Goal: Navigation & Orientation: Find specific page/section

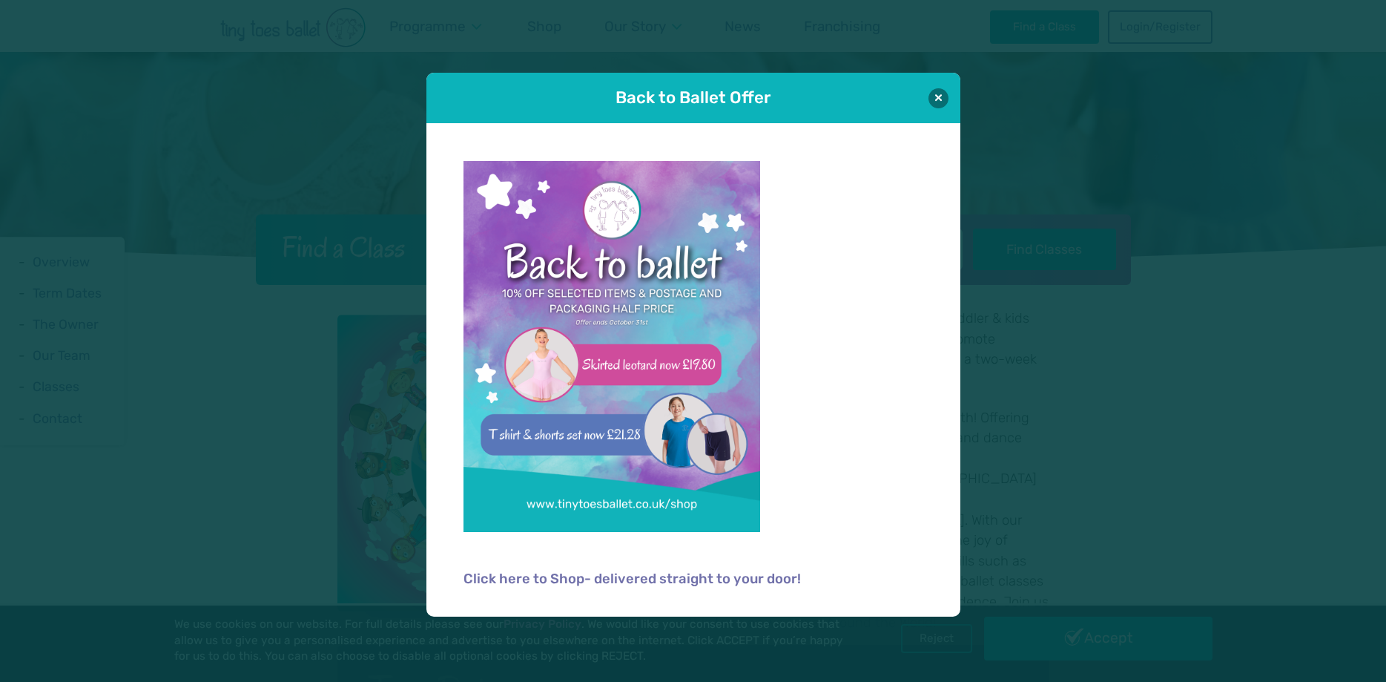
scroll to position [303, 0]
click at [934, 102] on button at bounding box center [939, 98] width 20 height 20
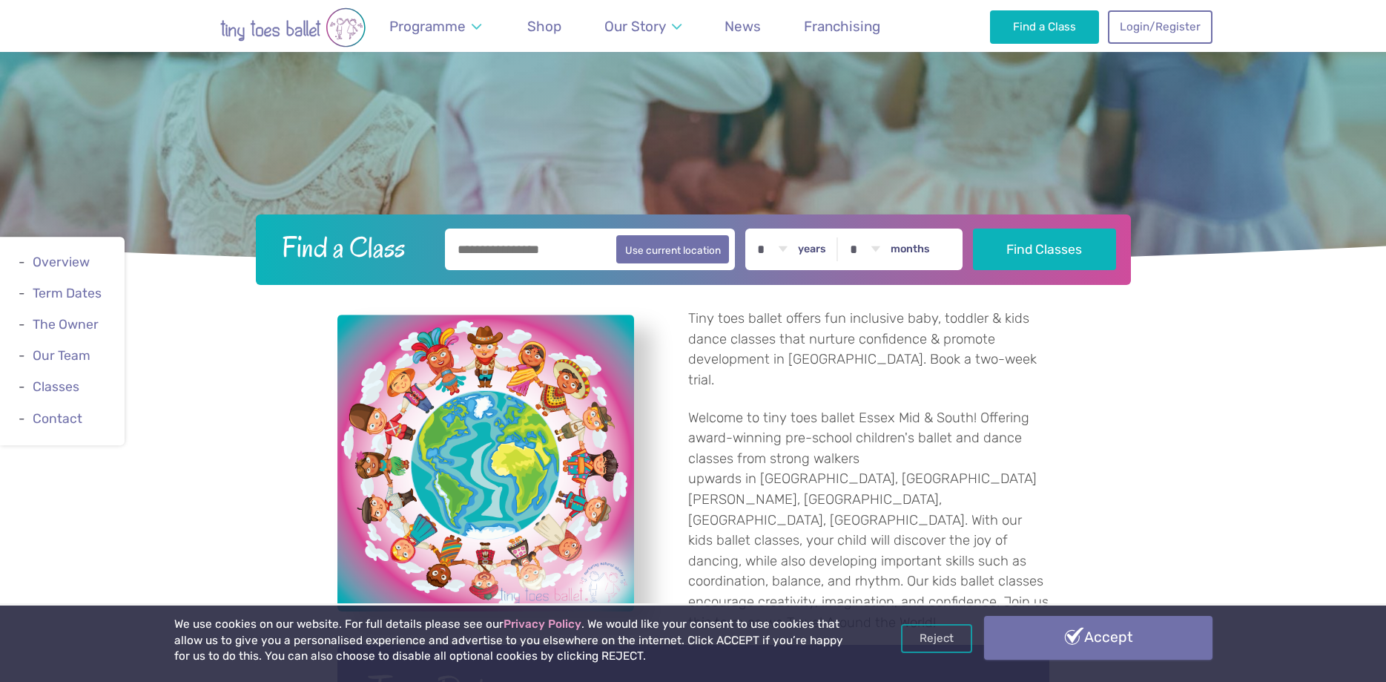
click at [1084, 634] on link "Accept" at bounding box center [1098, 637] width 228 height 43
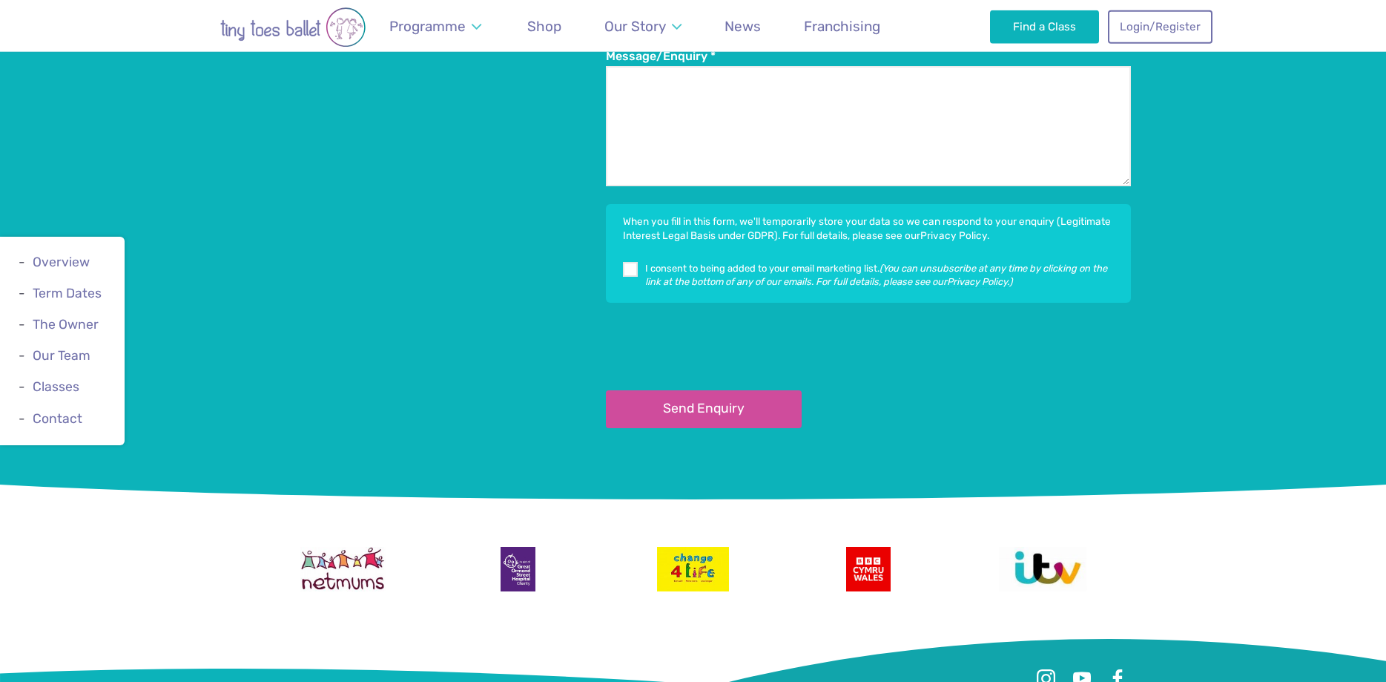
scroll to position [3250, 0]
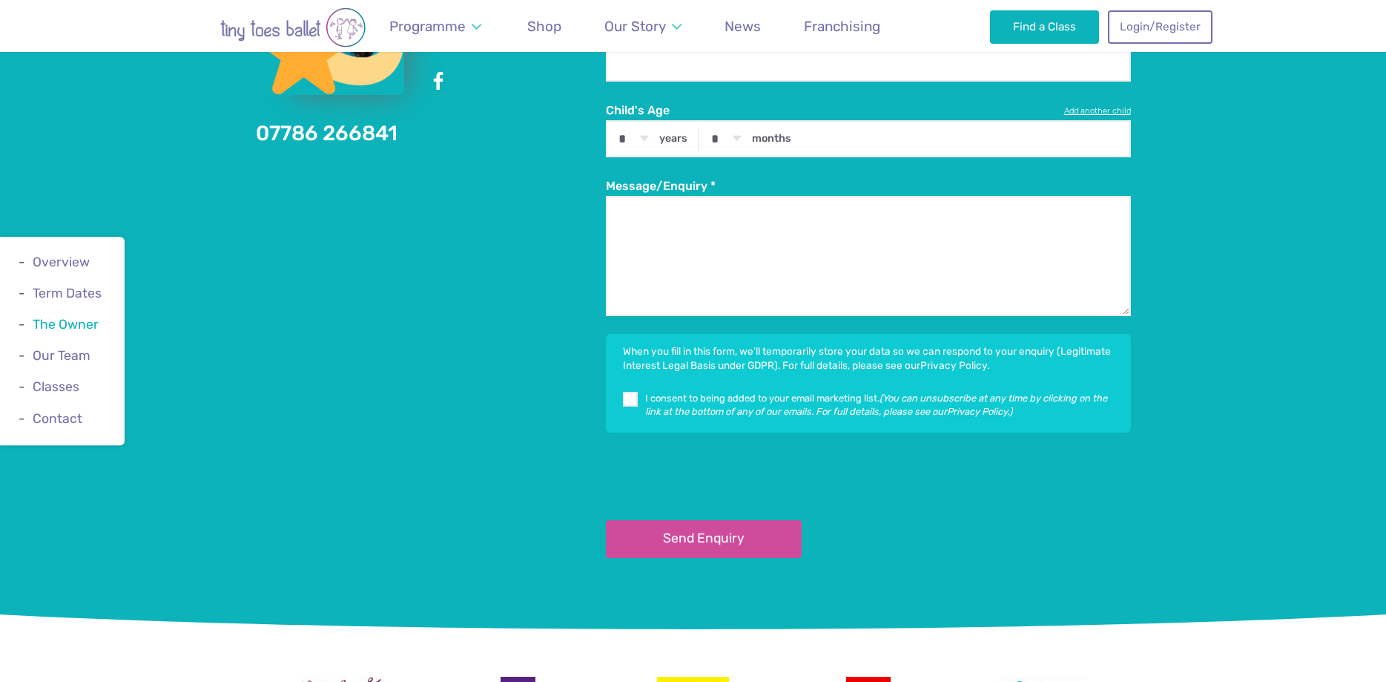
click at [73, 329] on link "The Owner" at bounding box center [66, 324] width 66 height 15
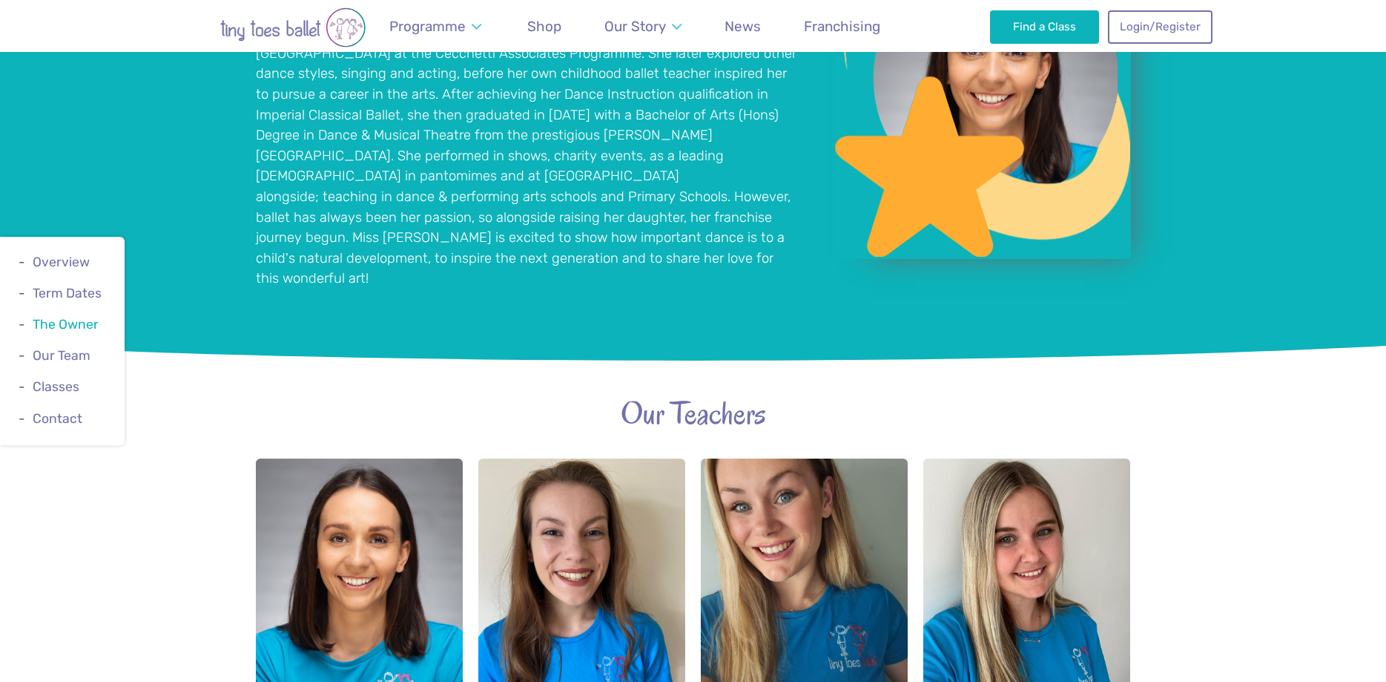
scroll to position [1113, 0]
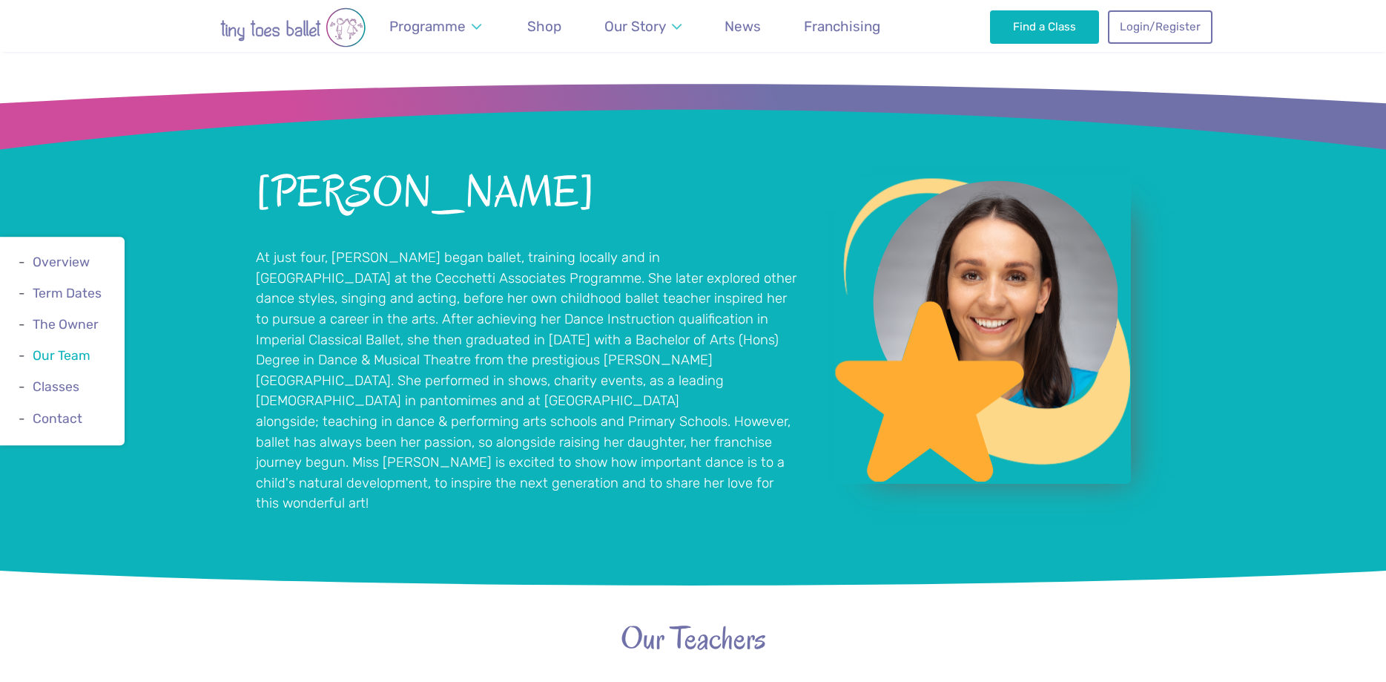
click at [72, 359] on link "Our Team" at bounding box center [62, 355] width 58 height 15
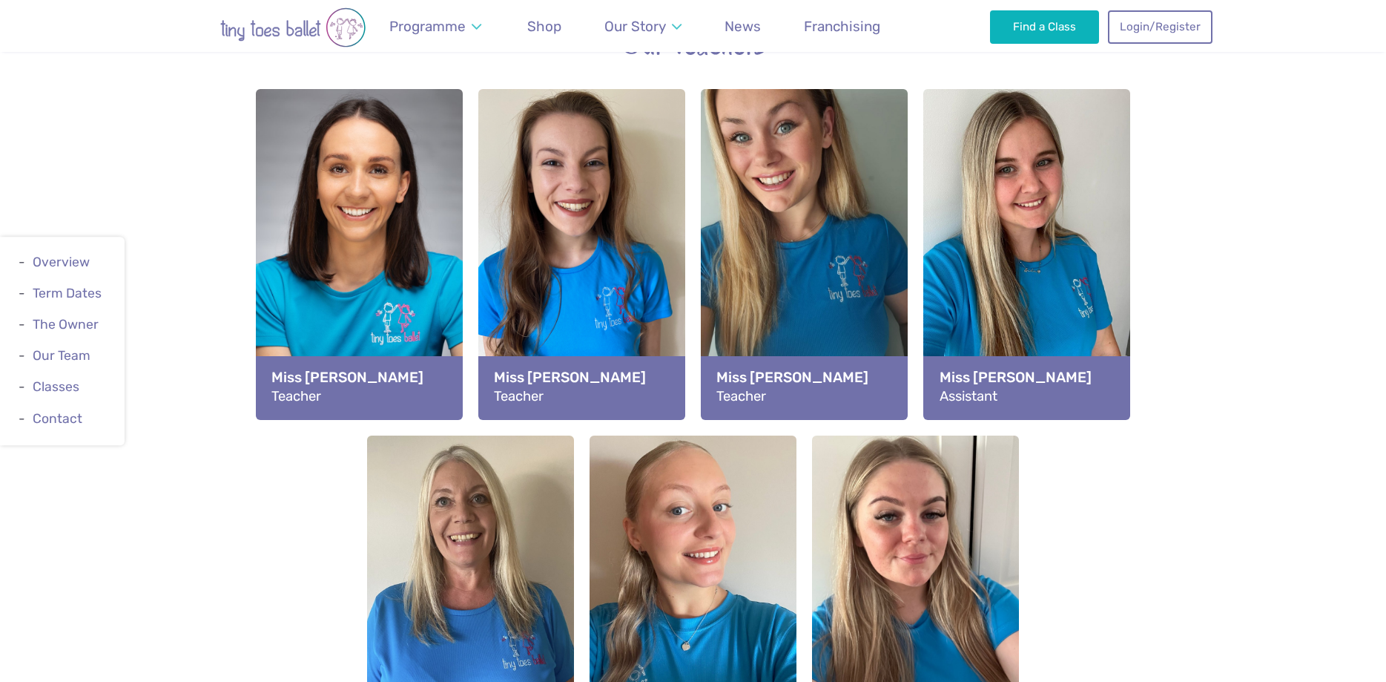
scroll to position [1631, 0]
